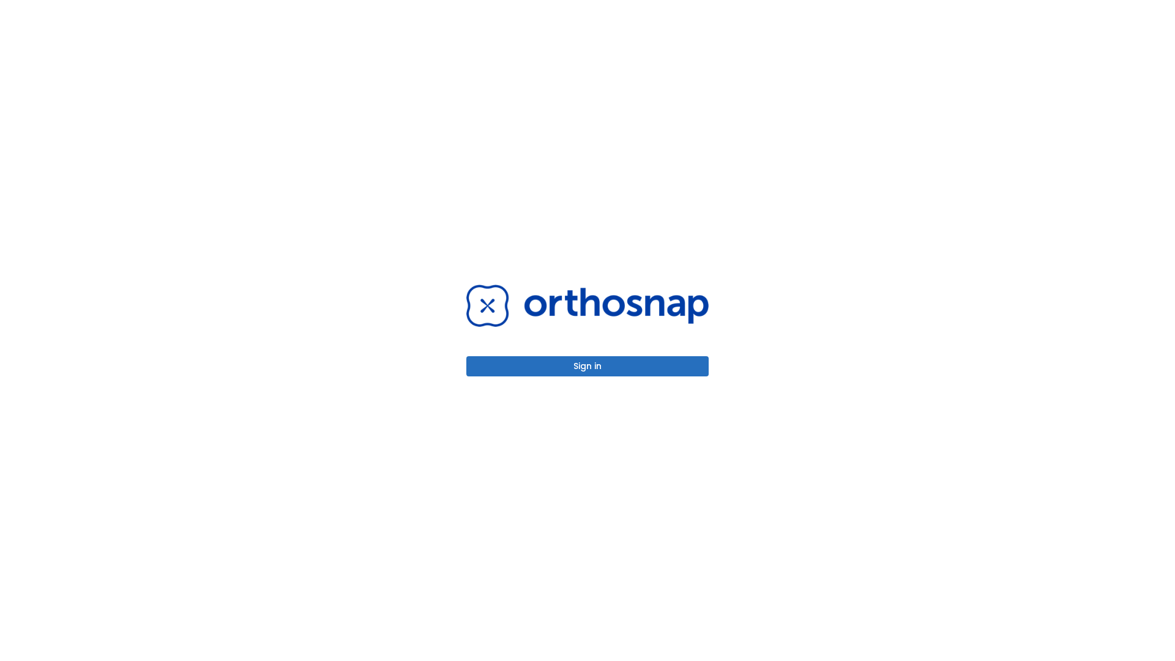
click at [587, 366] on button "Sign in" at bounding box center [587, 366] width 242 height 20
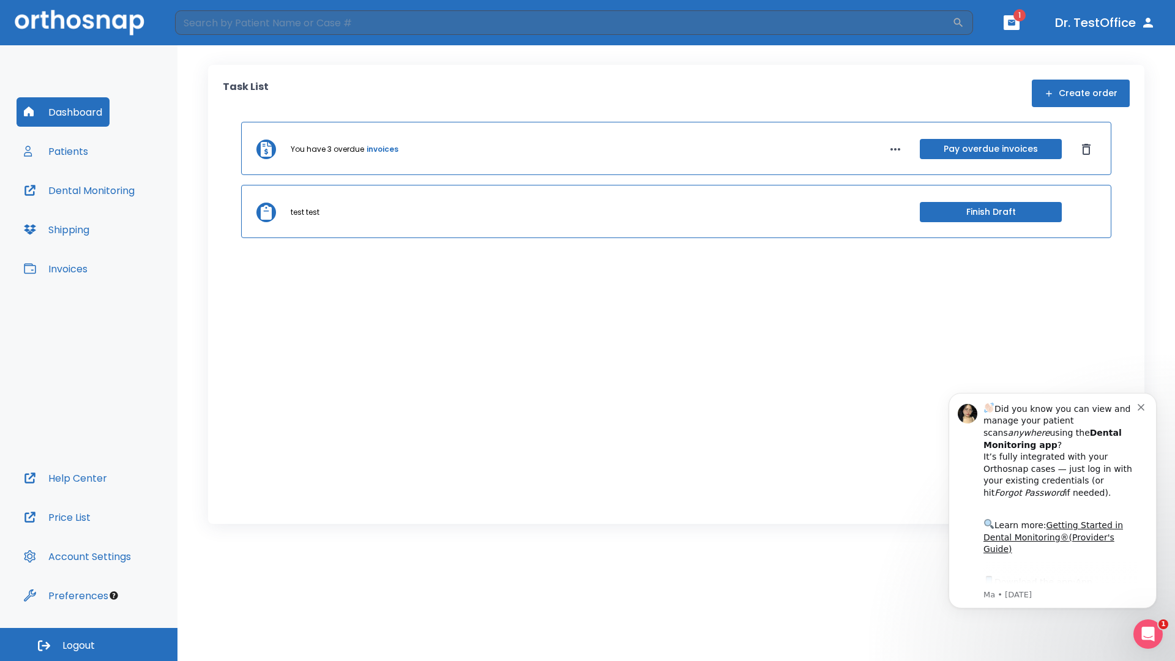
click at [89, 644] on span "Logout" at bounding box center [78, 645] width 32 height 13
